Goal: Task Accomplishment & Management: Manage account settings

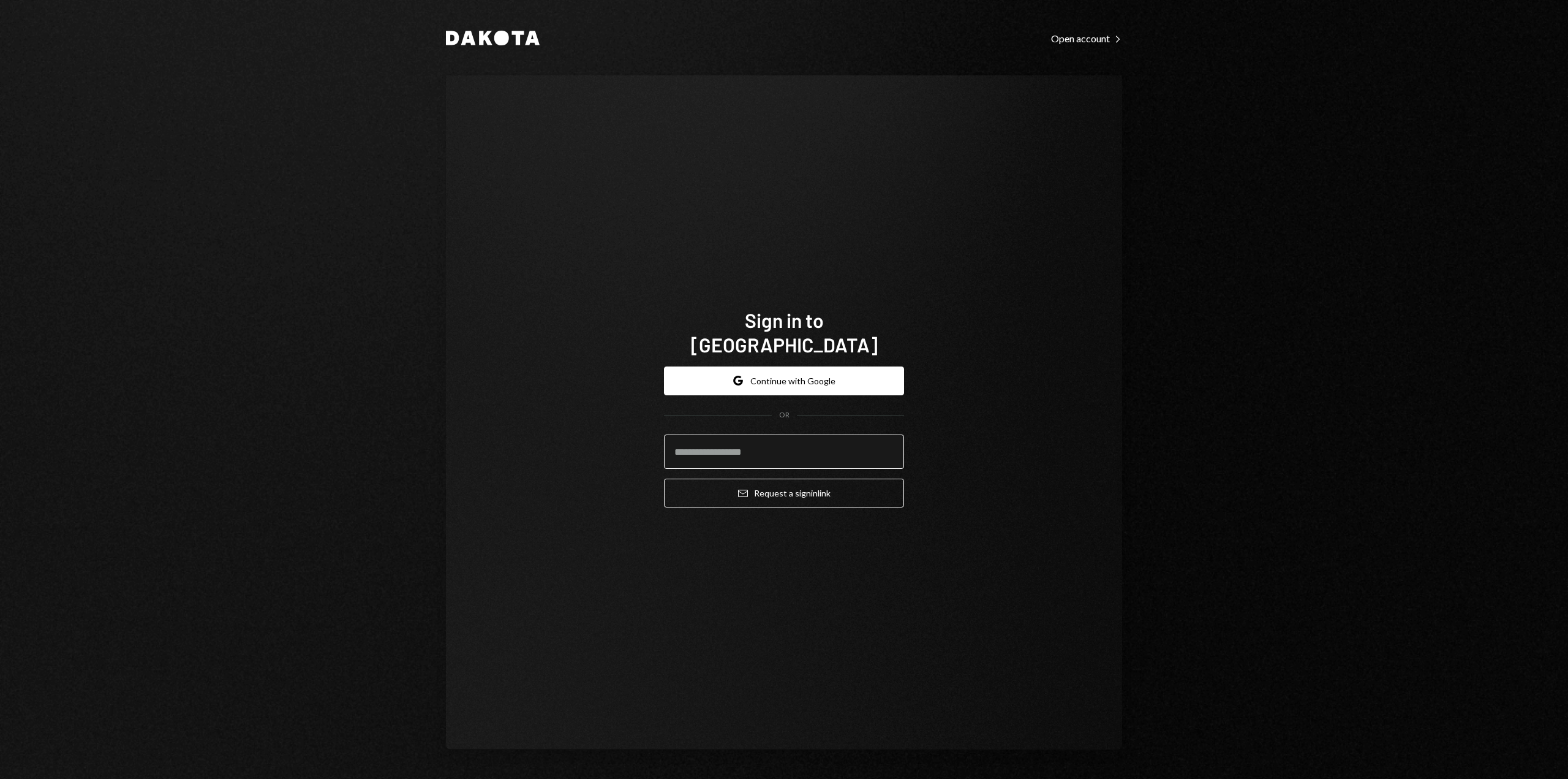
click at [857, 453] on input "email" at bounding box center [784, 451] width 240 height 35
type input "**********"
click at [812, 481] on button "Email Request a sign in link" at bounding box center [784, 492] width 240 height 29
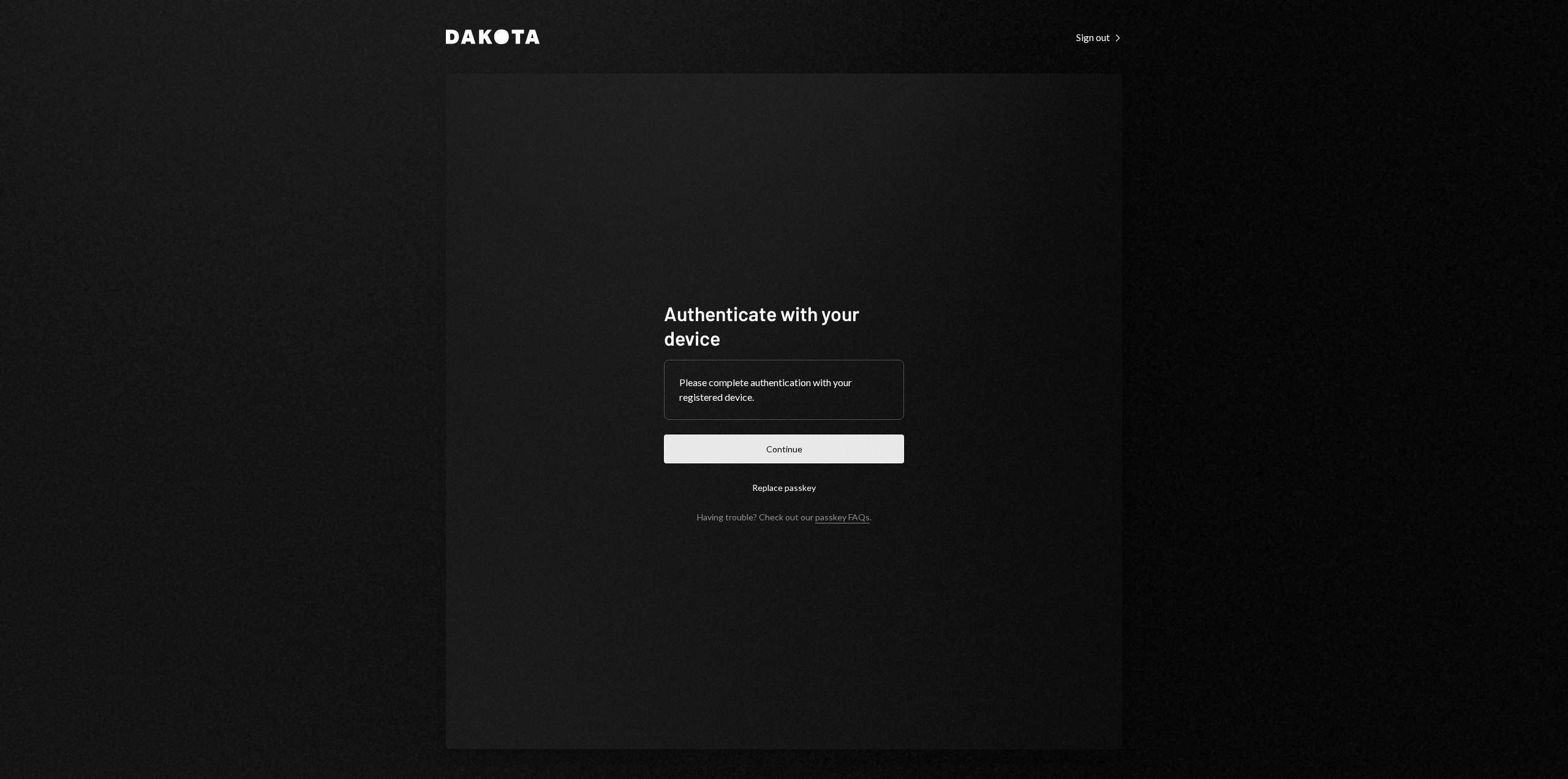
click at [774, 455] on button "Continue" at bounding box center [784, 448] width 240 height 29
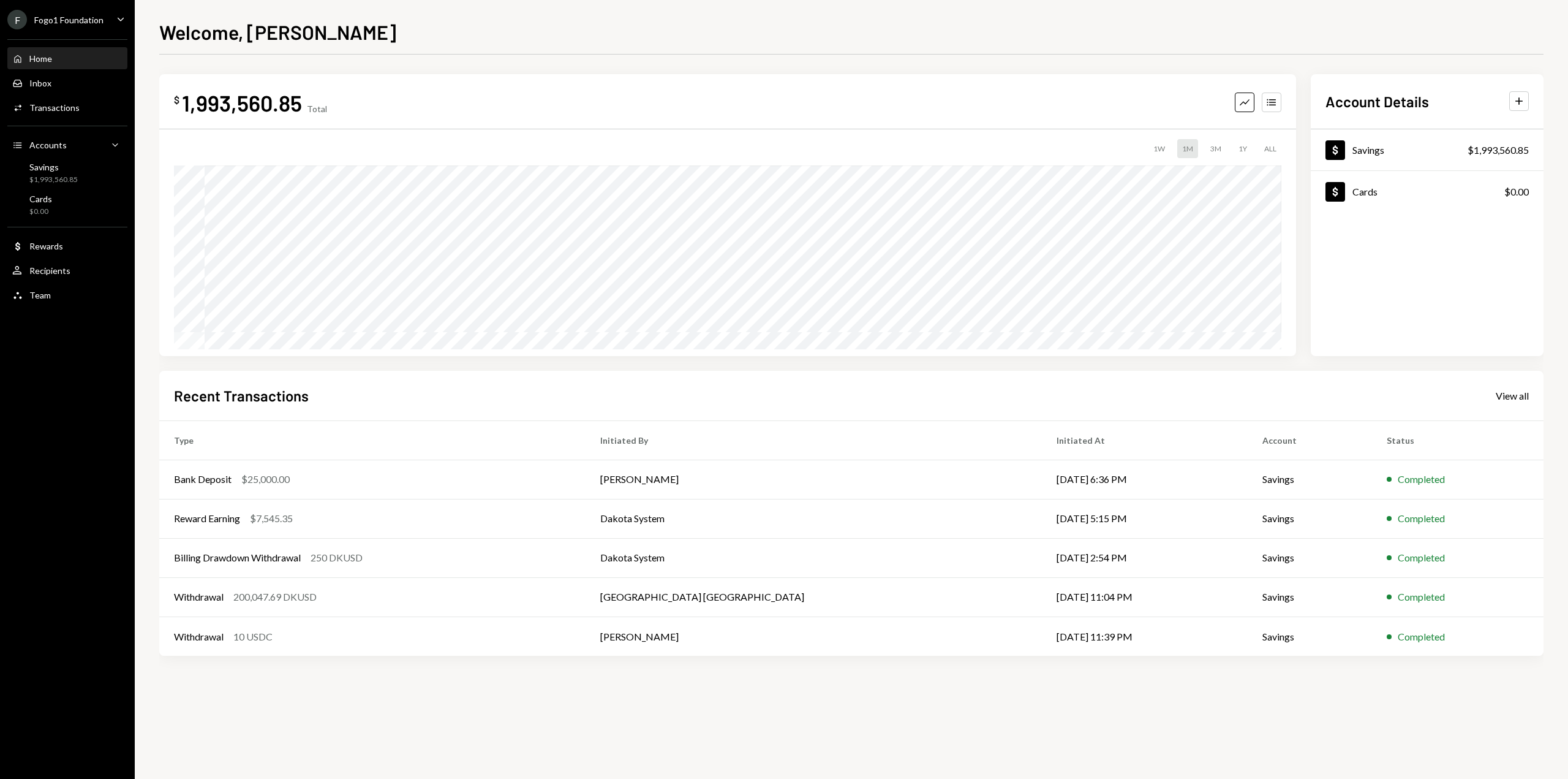
click at [55, 16] on div "Fogo1 Foundation" at bounding box center [69, 20] width 69 height 10
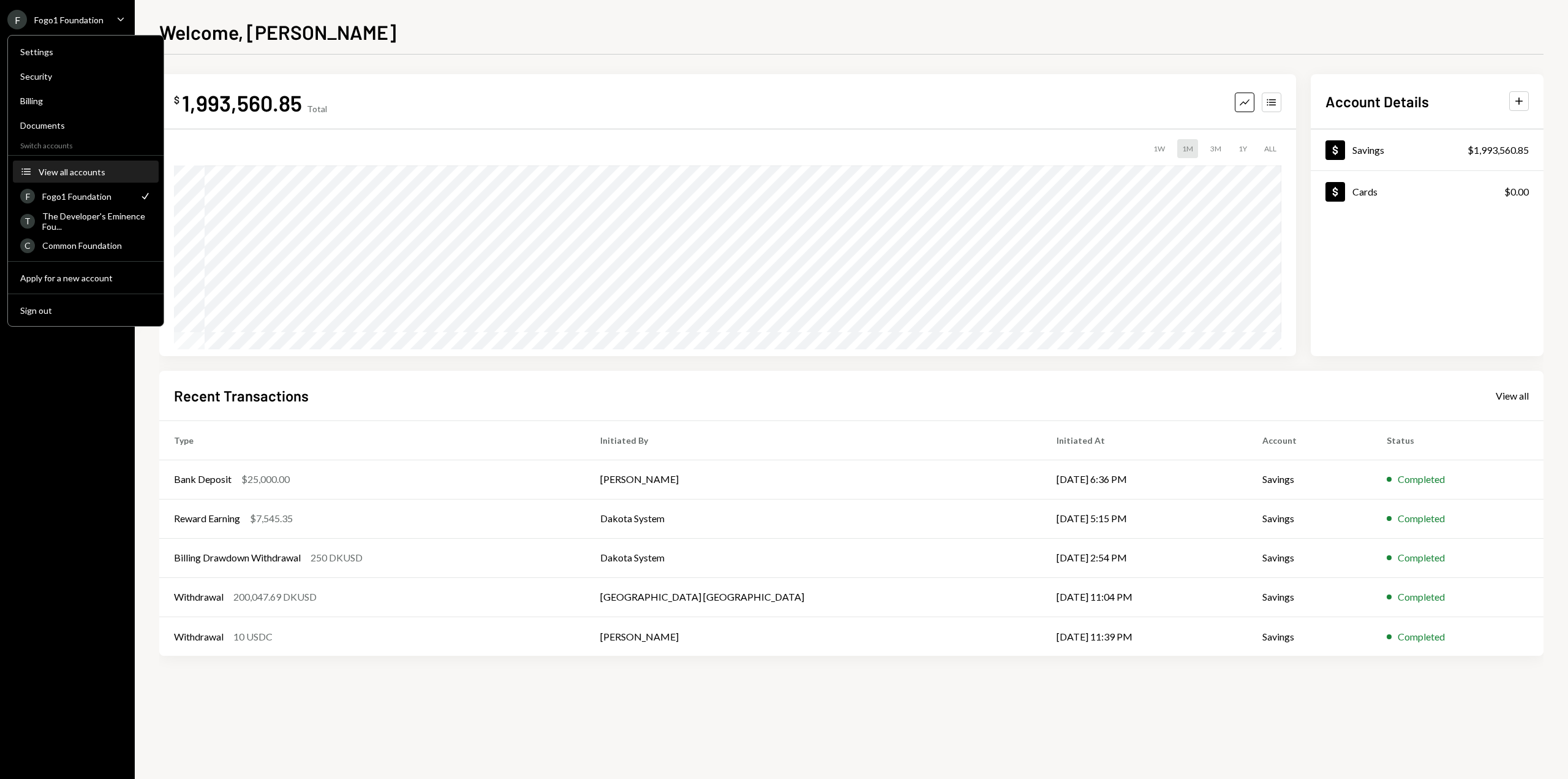
click at [67, 169] on div "View all accounts" at bounding box center [95, 172] width 112 height 10
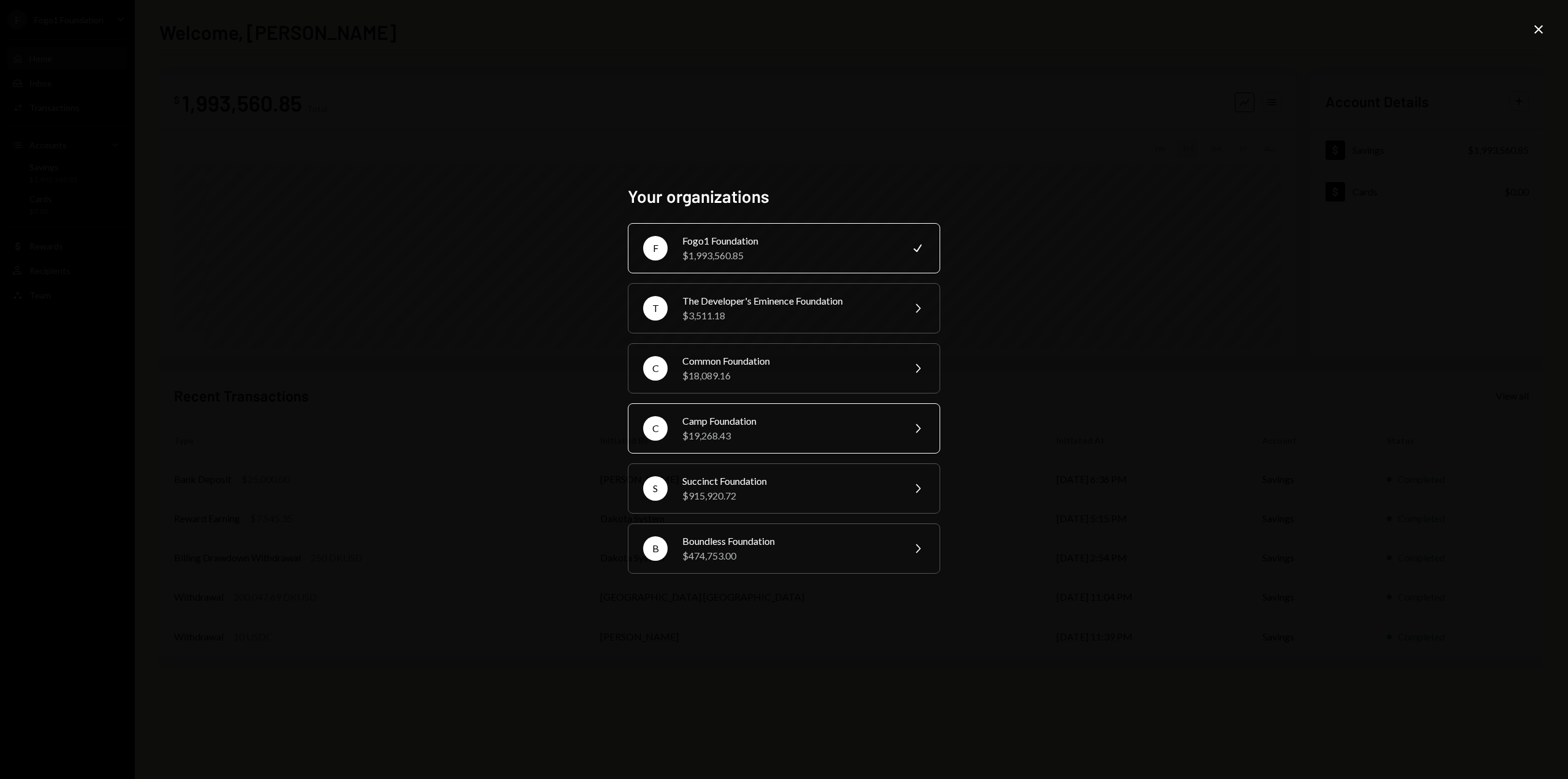
click at [688, 425] on div "Camp Foundation" at bounding box center [788, 420] width 214 height 15
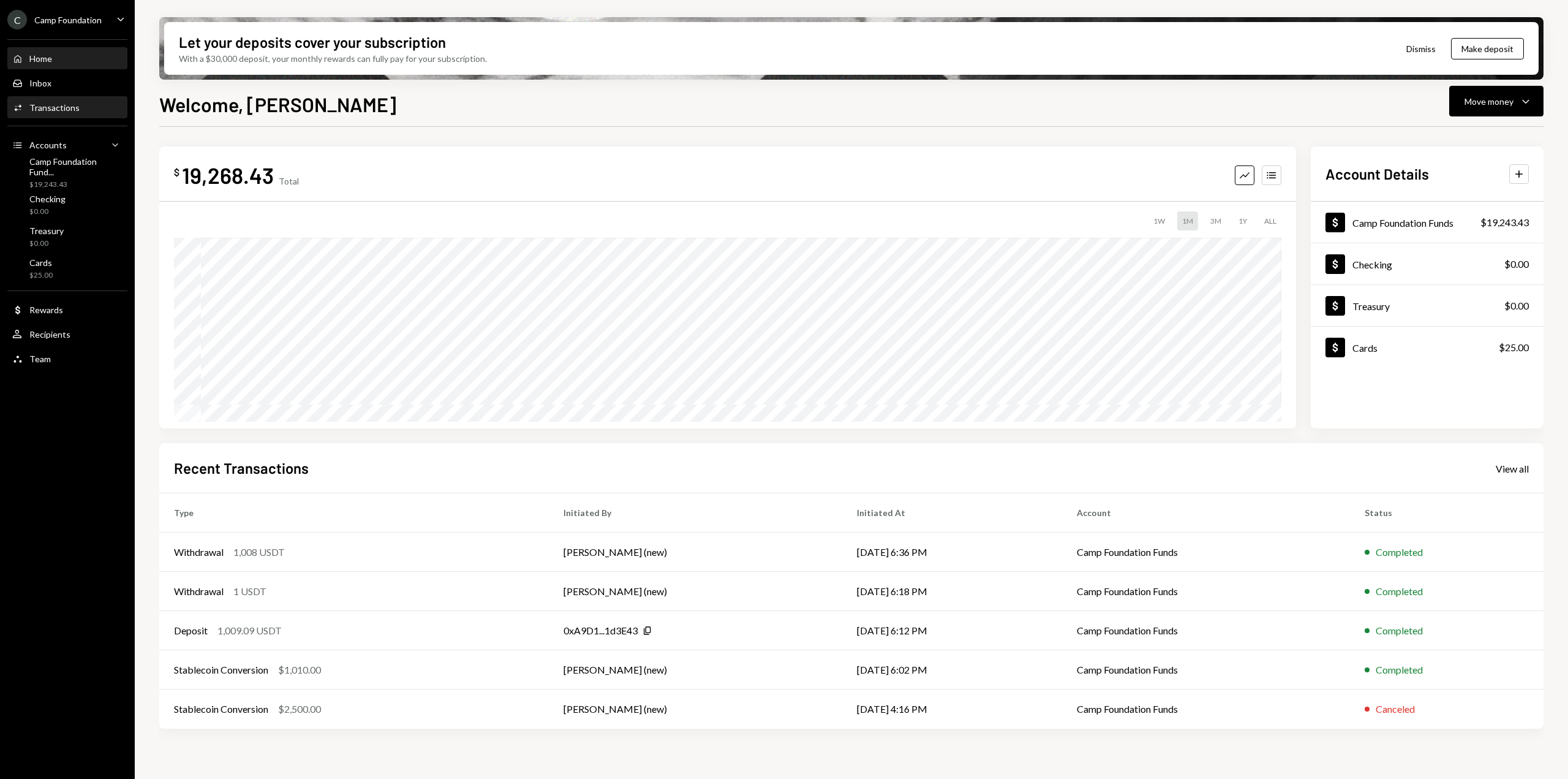
click at [70, 113] on div "Activities Transactions" at bounding box center [67, 108] width 111 height 21
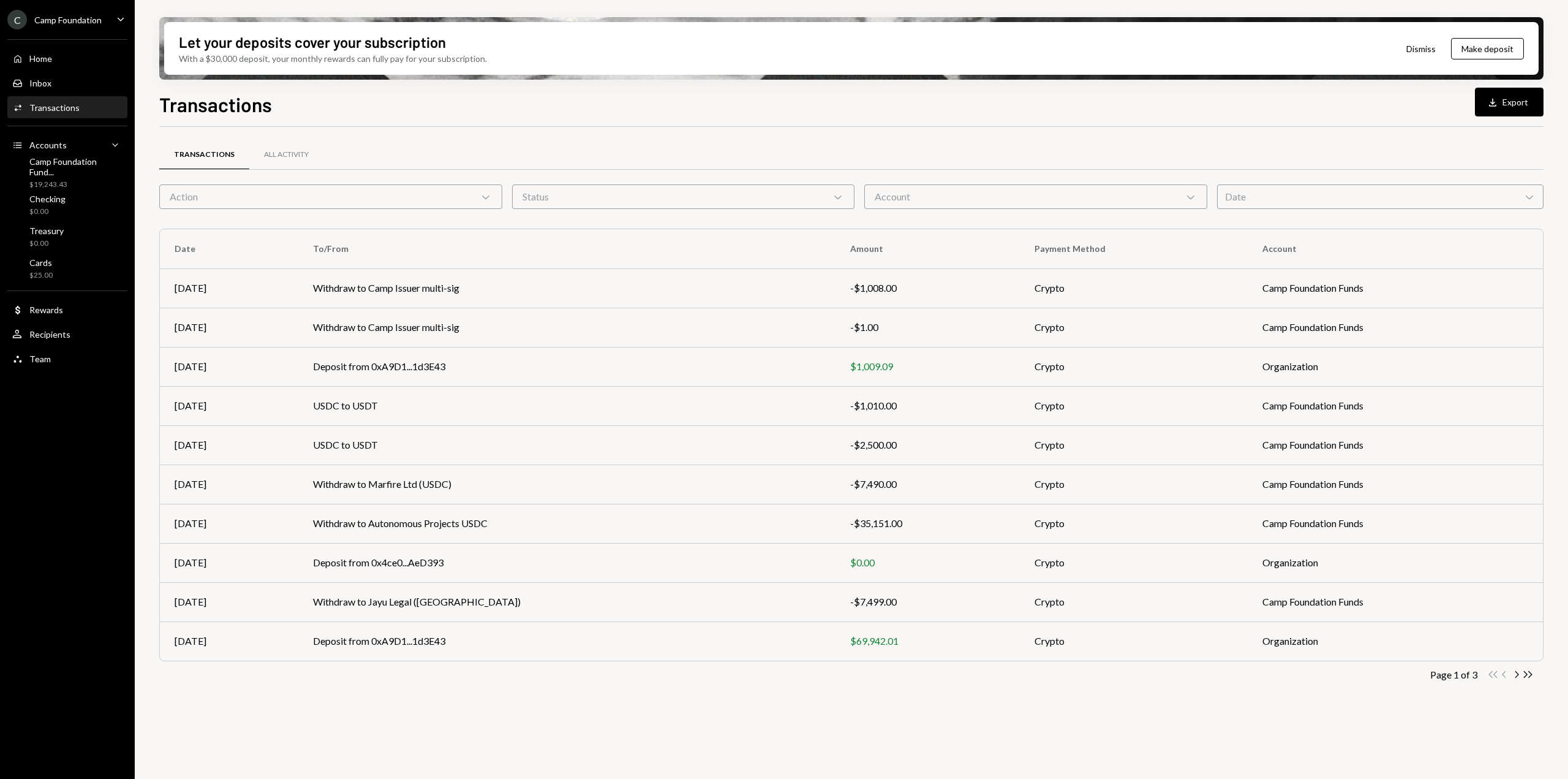
click at [896, 195] on div "Account Chevron Down" at bounding box center [1036, 196] width 343 height 24
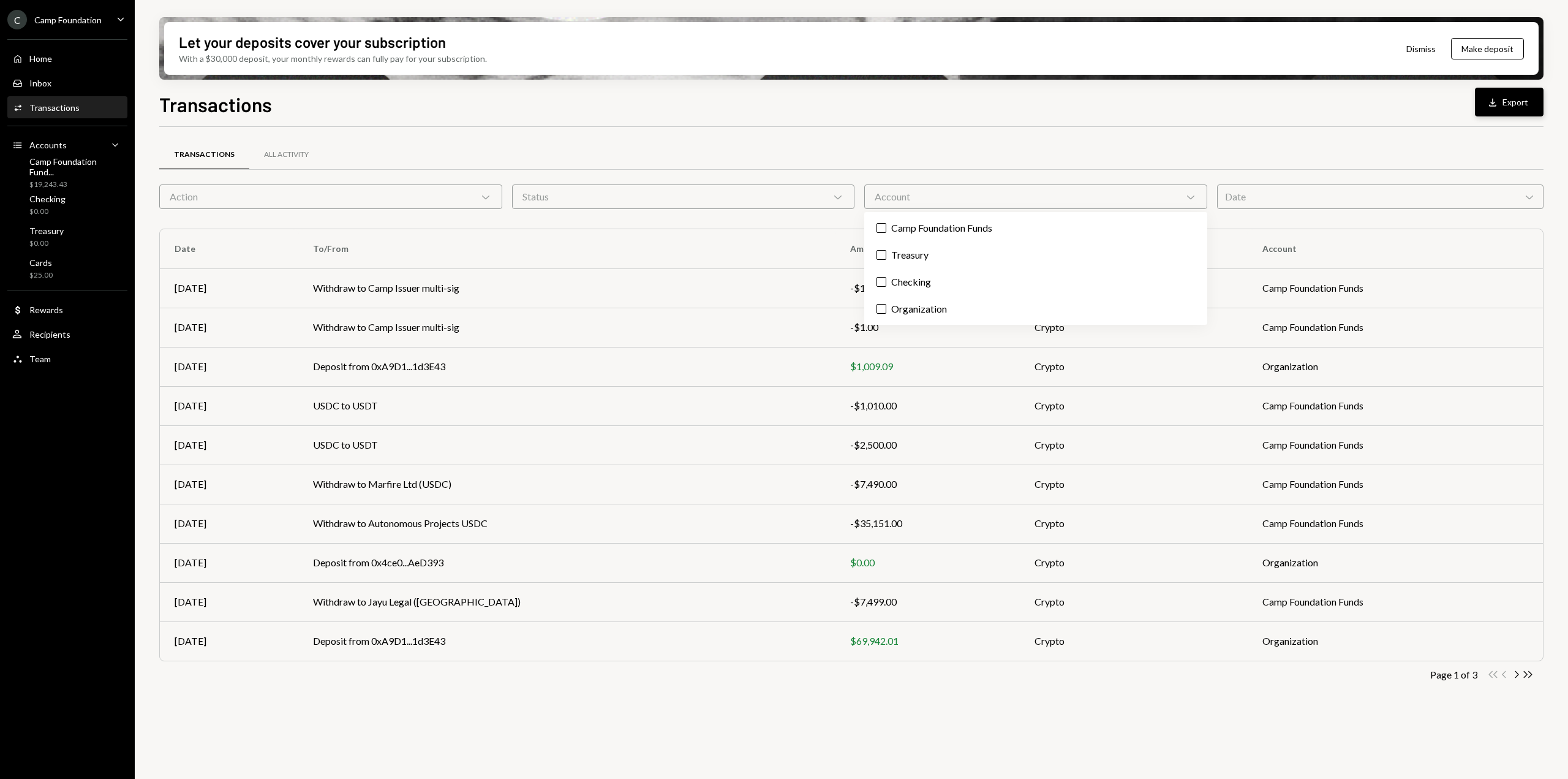
click at [1500, 99] on div "Download" at bounding box center [1495, 102] width 16 height 12
